Goal: Task Accomplishment & Management: Use online tool/utility

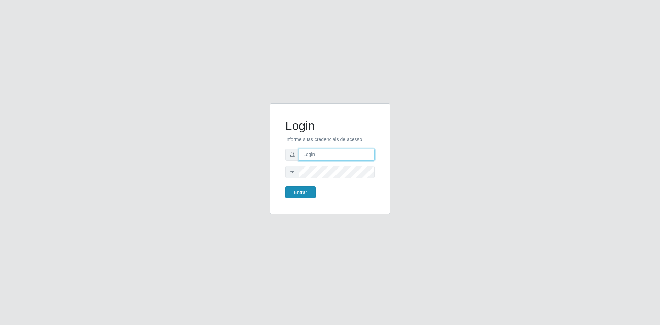
type input "[EMAIL_ADDRESS][DOMAIN_NAME]"
click at [293, 191] on button "Entrar" at bounding box center [300, 192] width 30 height 12
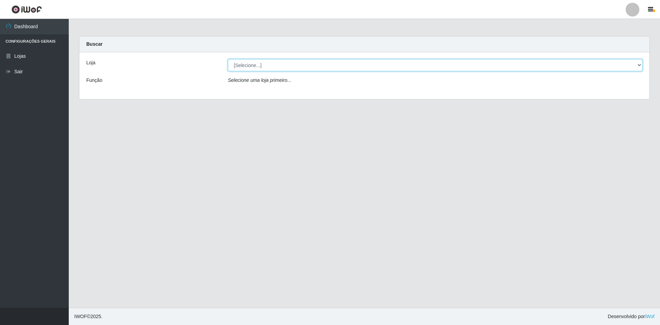
click at [351, 68] on select "[Selecione...] Hiper Queiroz - [GEOGRAPHIC_DATA] [GEOGRAPHIC_DATA] [GEOGRAPHIC_…" at bounding box center [435, 65] width 415 height 12
click at [228, 59] on select "[Selecione...] Hiper Queiroz - [GEOGRAPHIC_DATA] [GEOGRAPHIC_DATA] [GEOGRAPHIC_…" at bounding box center [435, 65] width 415 height 12
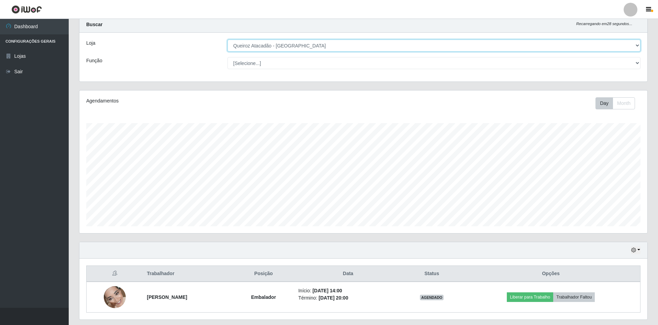
scroll to position [40, 0]
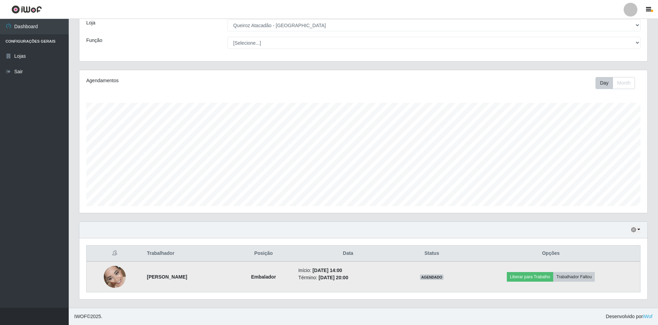
click at [117, 273] on img at bounding box center [115, 276] width 22 height 49
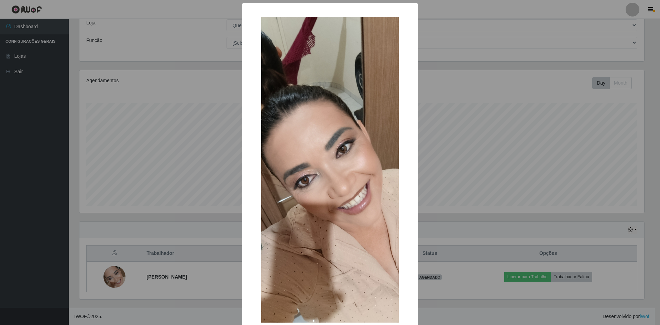
click at [455, 115] on div "× OK Cancel" at bounding box center [330, 162] width 660 height 325
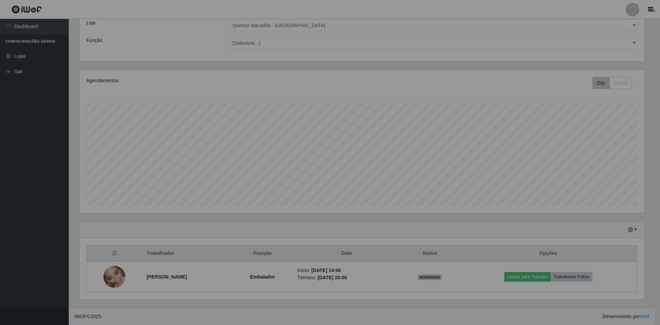
scroll to position [143, 568]
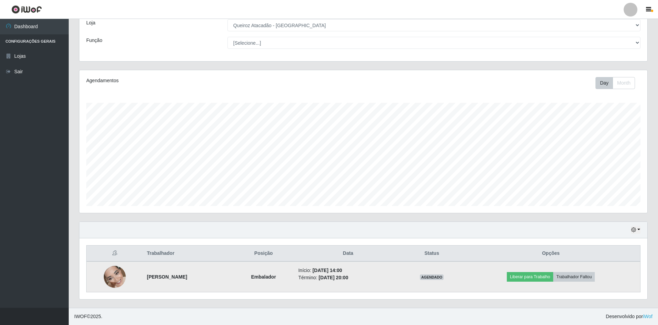
click at [108, 274] on img at bounding box center [115, 276] width 22 height 49
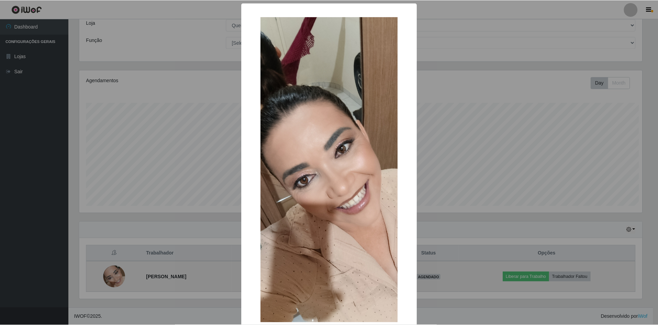
scroll to position [143, 565]
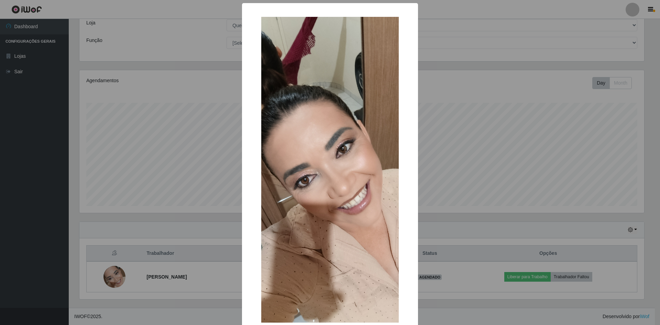
click at [186, 124] on div "× OK Cancel" at bounding box center [330, 162] width 660 height 325
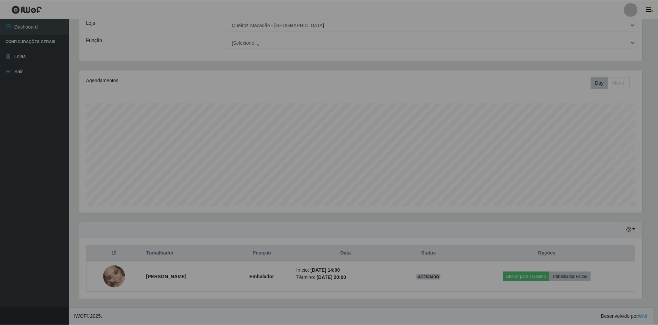
scroll to position [143, 568]
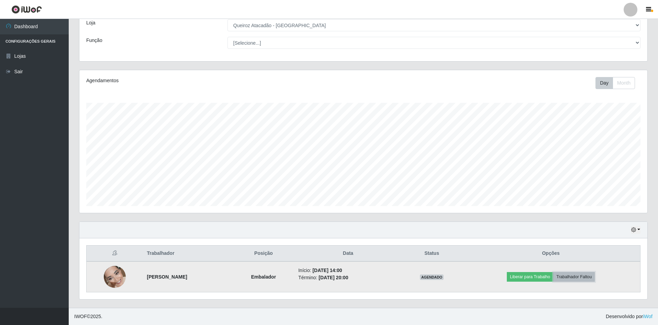
click at [588, 276] on button "Trabalhador Faltou" at bounding box center [575, 277] width 42 height 10
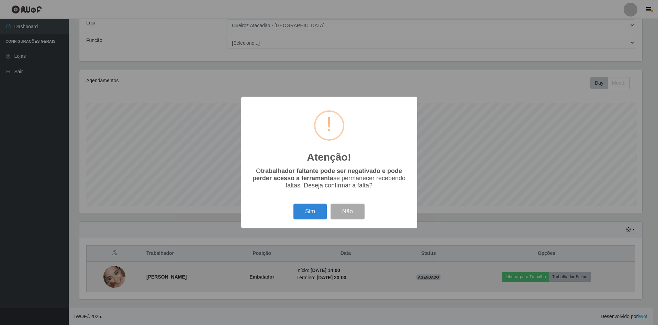
scroll to position [143, 565]
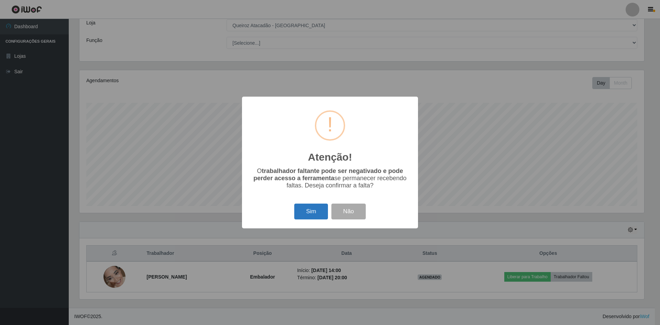
click at [309, 214] on button "Sim" at bounding box center [310, 212] width 33 height 16
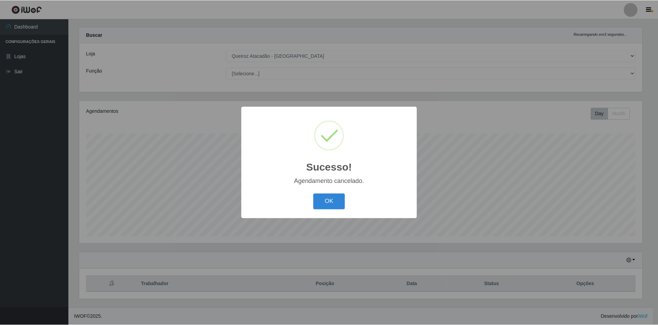
scroll to position [9, 0]
click at [337, 205] on button "OK" at bounding box center [330, 202] width 32 height 16
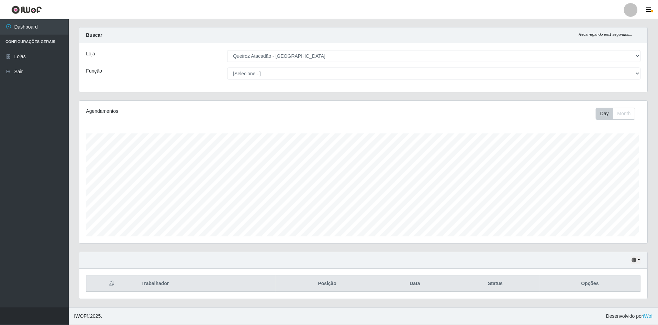
scroll to position [143, 568]
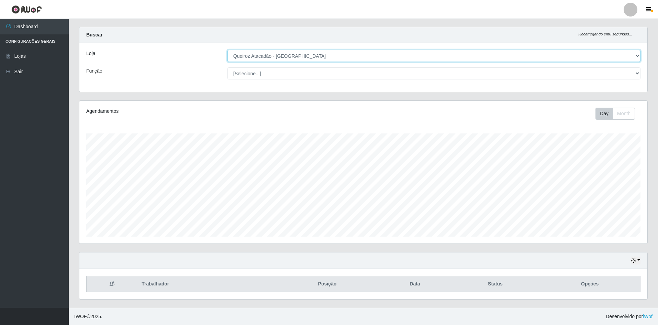
click at [321, 57] on select "[Selecione...] Hiper Queiroz - [GEOGRAPHIC_DATA] [GEOGRAPHIC_DATA] [GEOGRAPHIC_…" at bounding box center [434, 56] width 413 height 12
click at [228, 52] on select "[Selecione...] Hiper Queiroz - [GEOGRAPHIC_DATA] [GEOGRAPHIC_DATA] [GEOGRAPHIC_…" at bounding box center [434, 56] width 413 height 12
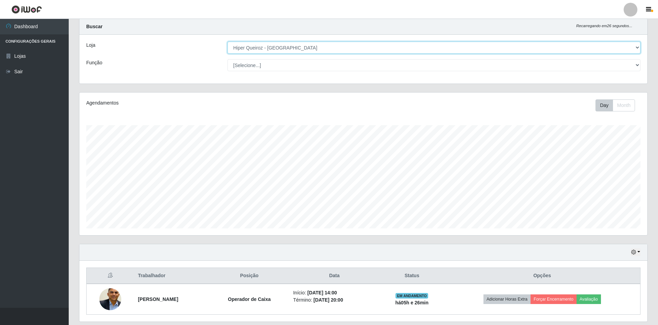
scroll to position [0, 0]
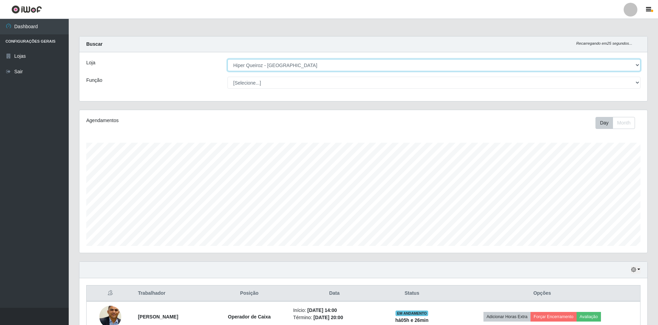
click at [293, 65] on select "[Selecione...] Hiper Queiroz - [GEOGRAPHIC_DATA] [GEOGRAPHIC_DATA] [GEOGRAPHIC_…" at bounding box center [434, 65] width 413 height 12
select select "517"
click at [228, 59] on select "[Selecione...] Hiper Queiroz - [GEOGRAPHIC_DATA] [GEOGRAPHIC_DATA] [GEOGRAPHIC_…" at bounding box center [434, 65] width 413 height 12
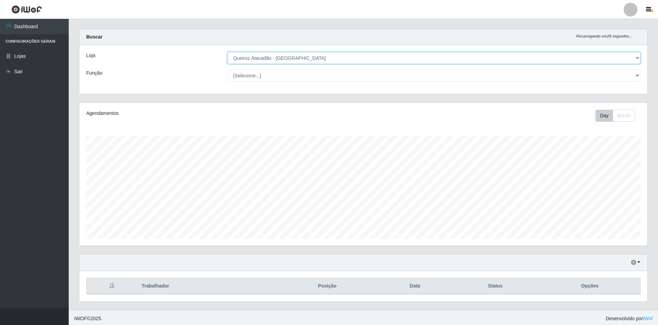
scroll to position [9, 0]
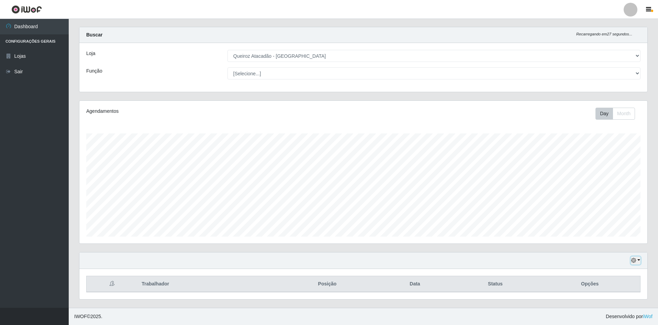
click at [639, 260] on button "button" at bounding box center [636, 261] width 10 height 8
click at [607, 247] on button "Não encerrados" at bounding box center [613, 249] width 54 height 14
click at [637, 263] on button "button" at bounding box center [636, 261] width 10 height 8
click at [618, 234] on button "1 Semana" at bounding box center [613, 235] width 54 height 14
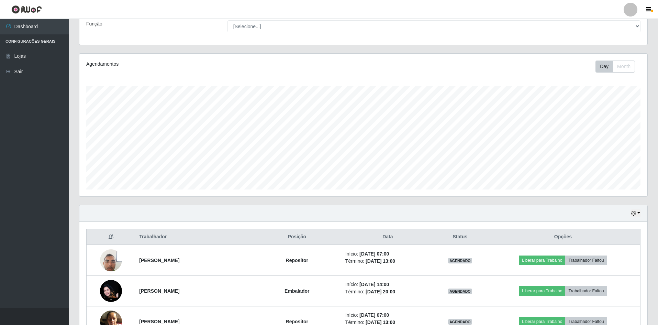
scroll to position [0, 0]
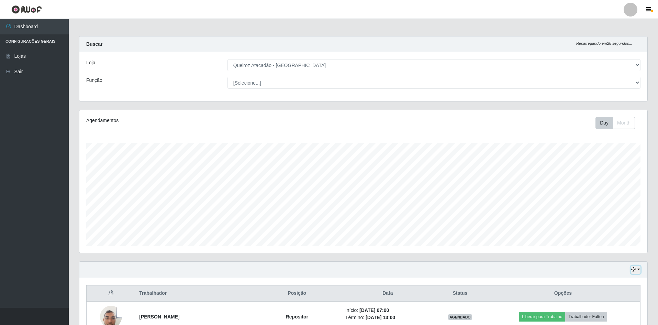
click at [637, 267] on button "button" at bounding box center [636, 270] width 10 height 8
click at [616, 218] on button "1 dia" at bounding box center [613, 215] width 54 height 14
